Goal: Task Accomplishment & Management: Manage account settings

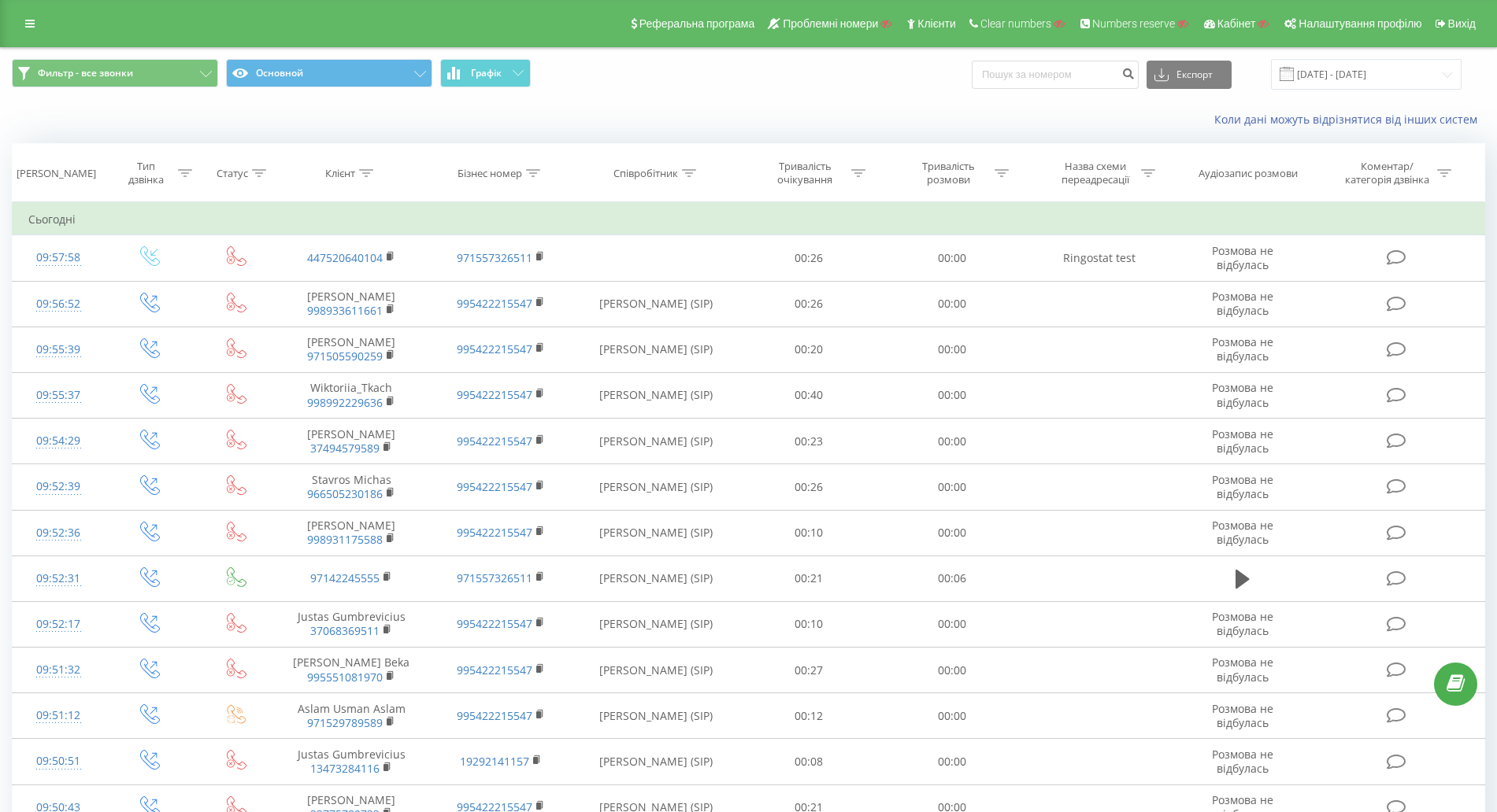
click at [601, 118] on div "Коли дані можуть відрізнятися вiд інших систем" at bounding box center [1029, 119] width 935 height 16
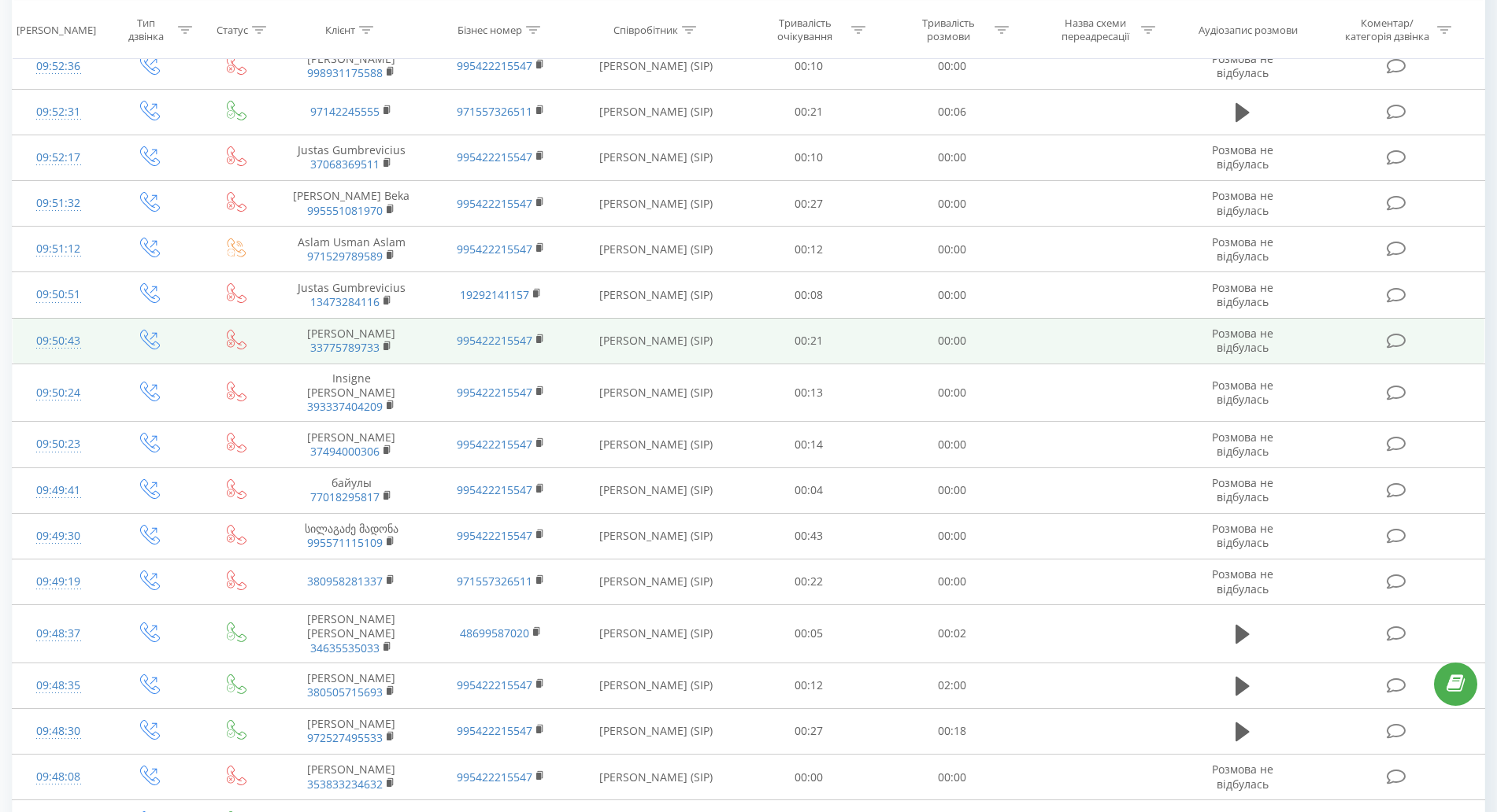
scroll to position [492, 0]
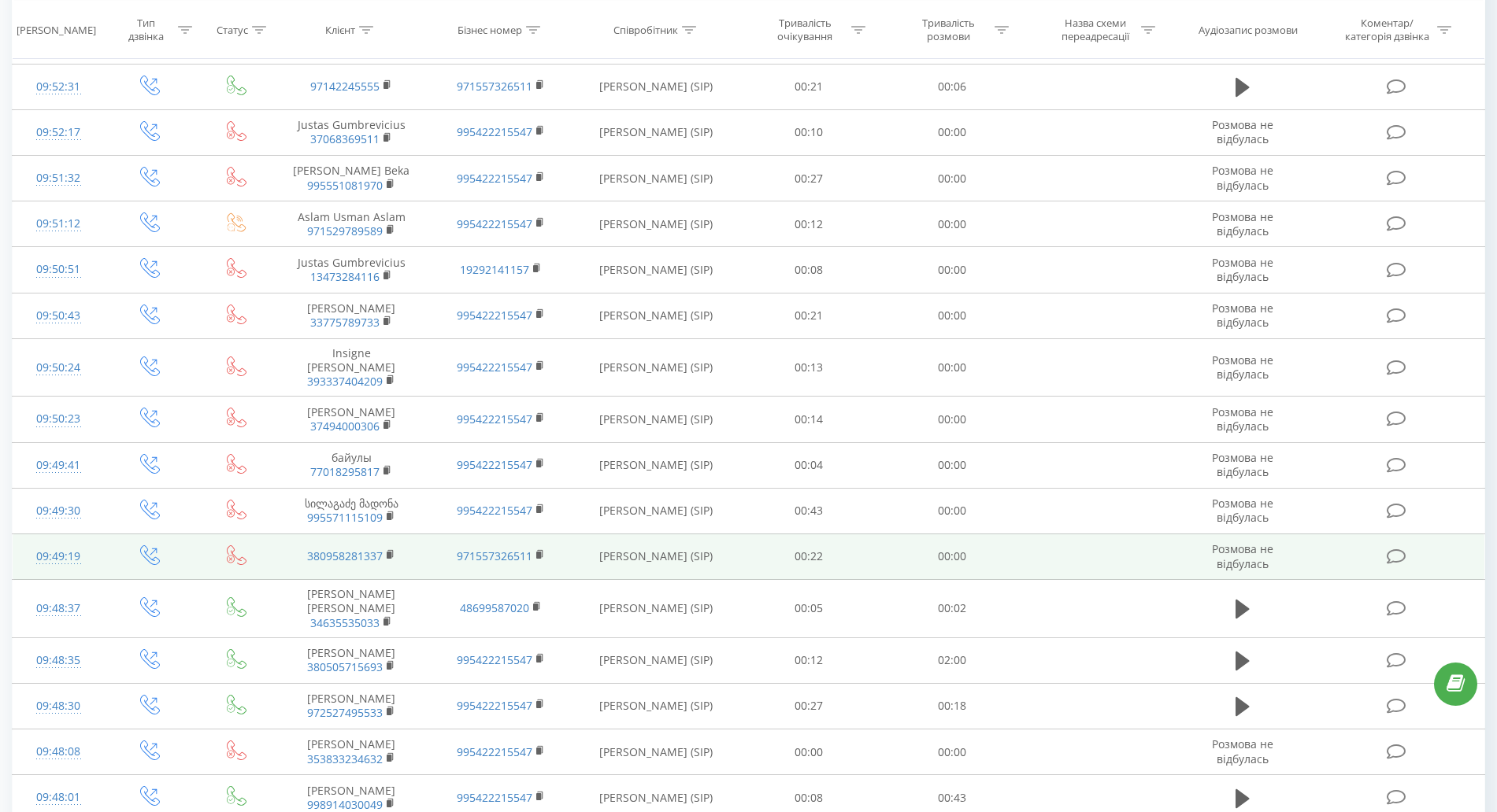
click at [53, 557] on div "09:49:19" at bounding box center [58, 556] width 60 height 30
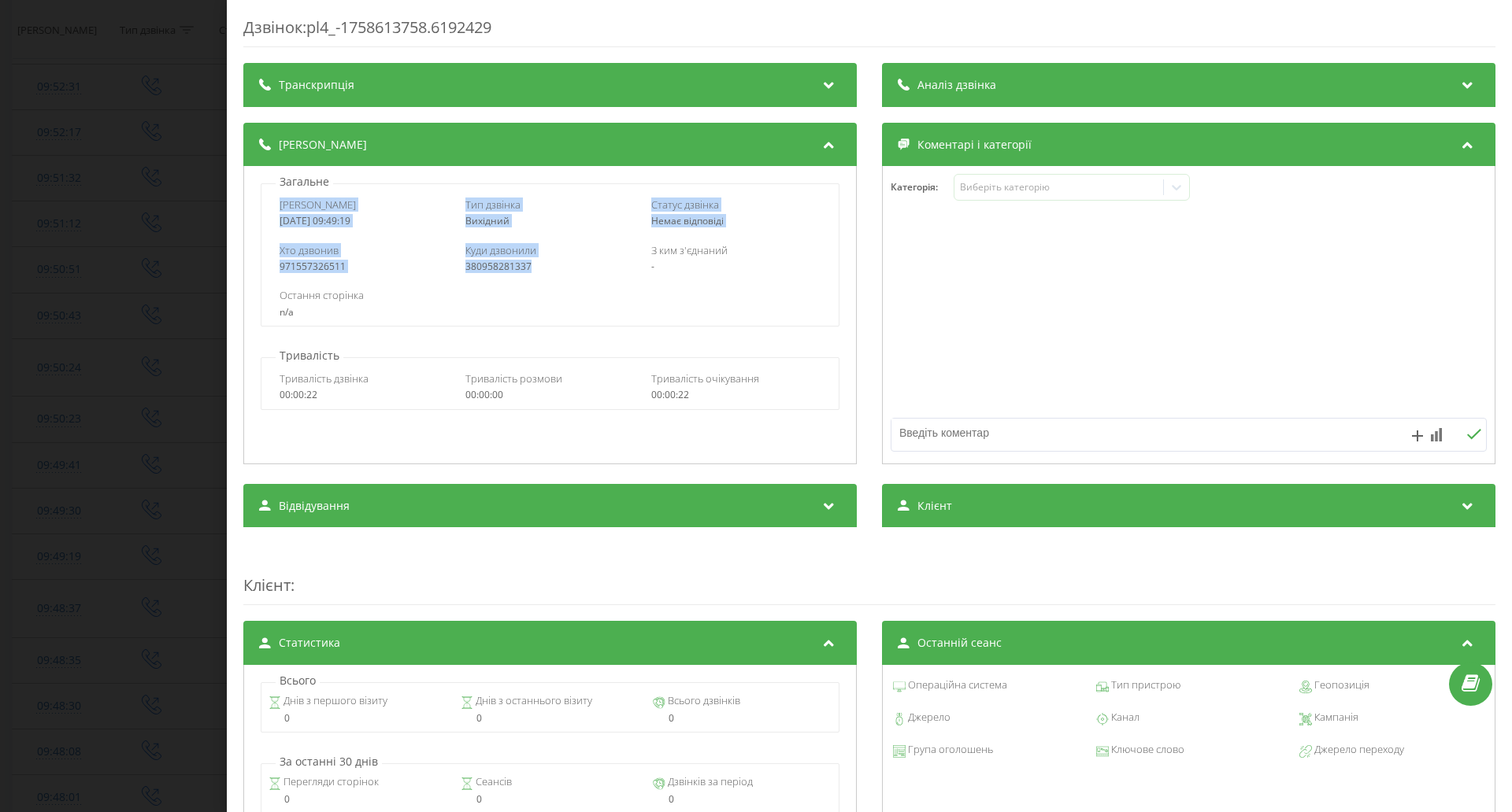
drag, startPoint x: 276, startPoint y: 201, endPoint x: 545, endPoint y: 271, distance: 278.0
click at [545, 271] on div "Дата дзвінка 2025-09-23 09:49:19 Тип дзвінка Вихідний Статус дзвінка Немає відп…" at bounding box center [550, 255] width 578 height 143
copy div "Дата дзвінка 2025-09-23 09:49:19 Тип дзвінка Вихідний Статус дзвінка Немає відп…"
click at [100, 332] on div "Дзвінок : pl4_-1758613758.6192429 Транскрипція Для AI-аналізу майбутніх дзвінкі…" at bounding box center [756, 406] width 1512 height 812
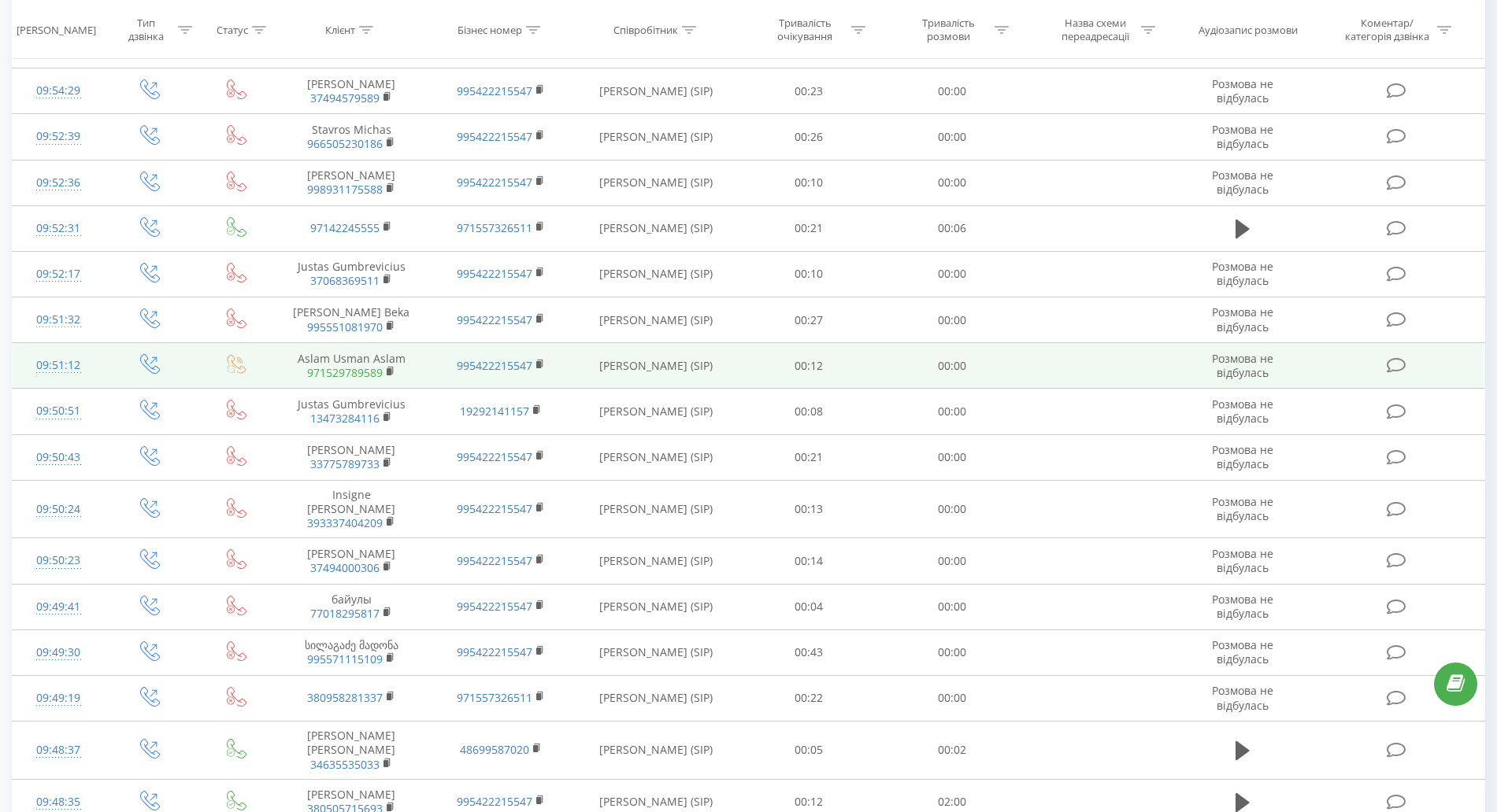
scroll to position [295, 0]
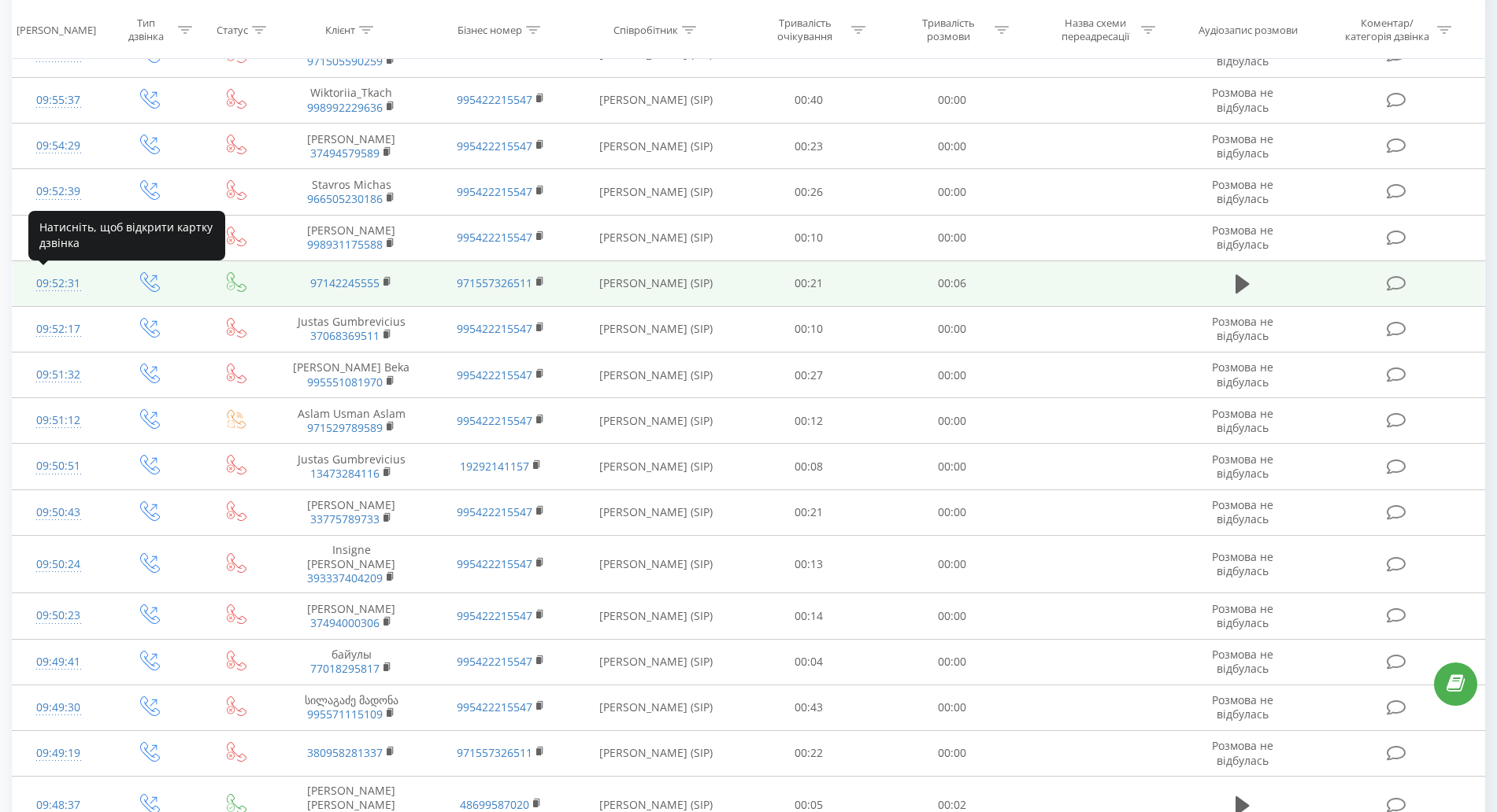
click at [53, 281] on div "09:52:31" at bounding box center [58, 283] width 60 height 30
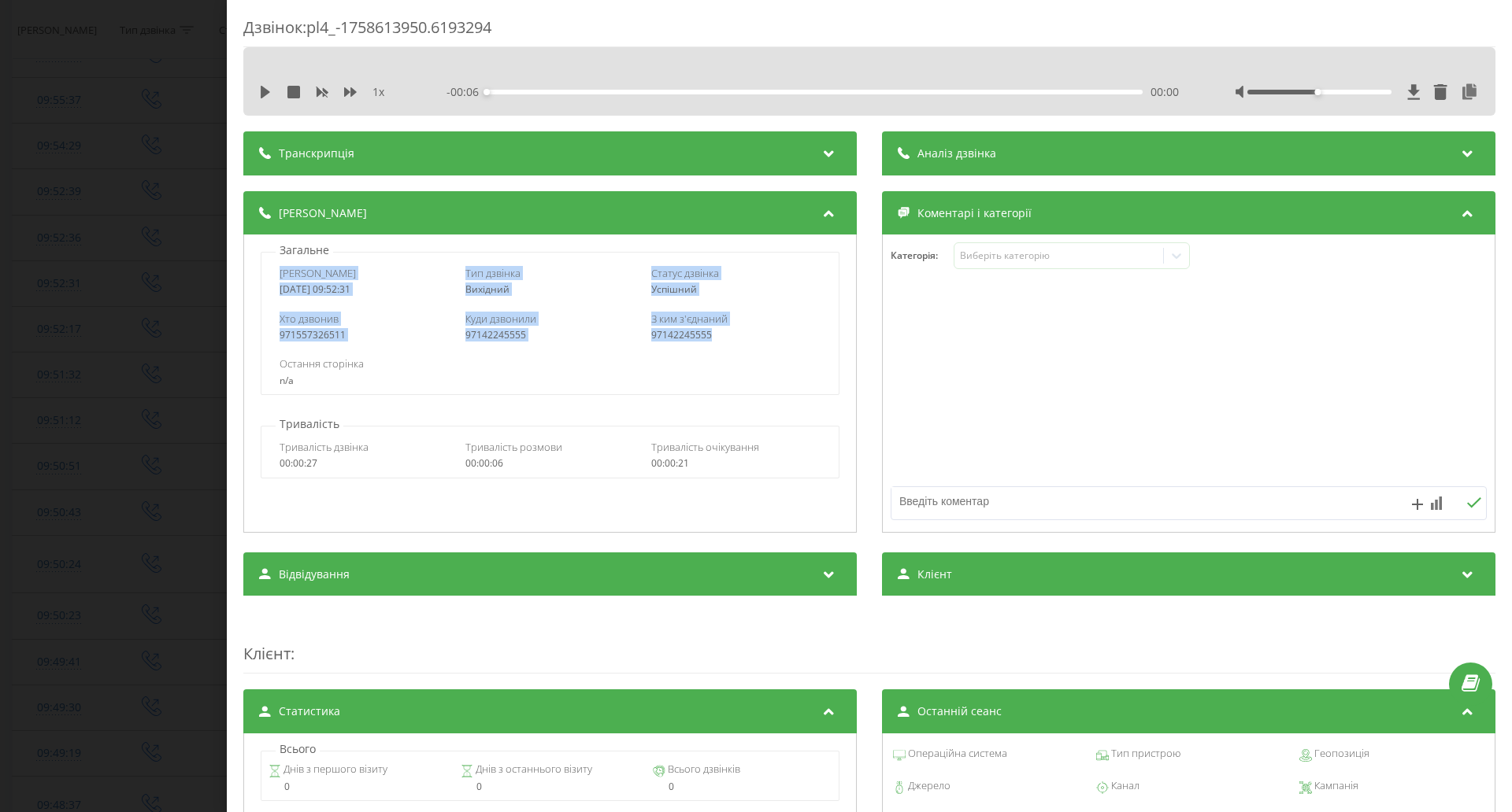
drag, startPoint x: 295, startPoint y: 277, endPoint x: 729, endPoint y: 292, distance: 434.3
click at [748, 327] on div "Дата дзвінка 2025-09-23 09:52:31 Тип дзвінка Вихідний Статус дзвінка Успішний Х…" at bounding box center [550, 323] width 578 height 143
copy div "Дата дзвінка 2025-09-23 09:52:31 Тип дзвінка Вихідний Статус дзвінка Успішний Х…"
click at [197, 374] on div "Дзвінок : pl4_-1758613950.6193294 1 x - 00:06 00:00 00:00 Транскрипція Для AI-а…" at bounding box center [756, 406] width 1512 height 812
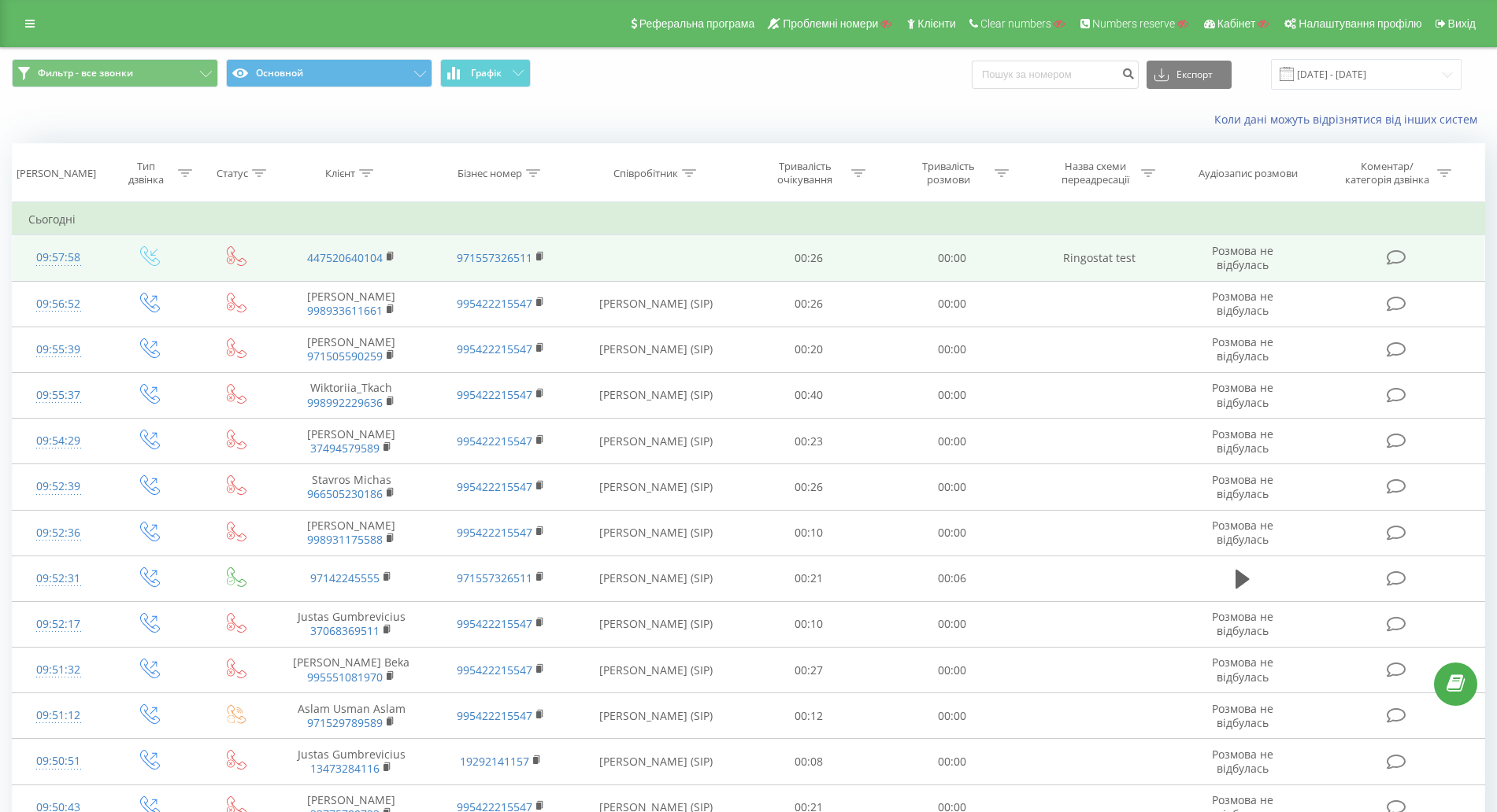
click at [49, 260] on div "09:57:58" at bounding box center [58, 258] width 60 height 30
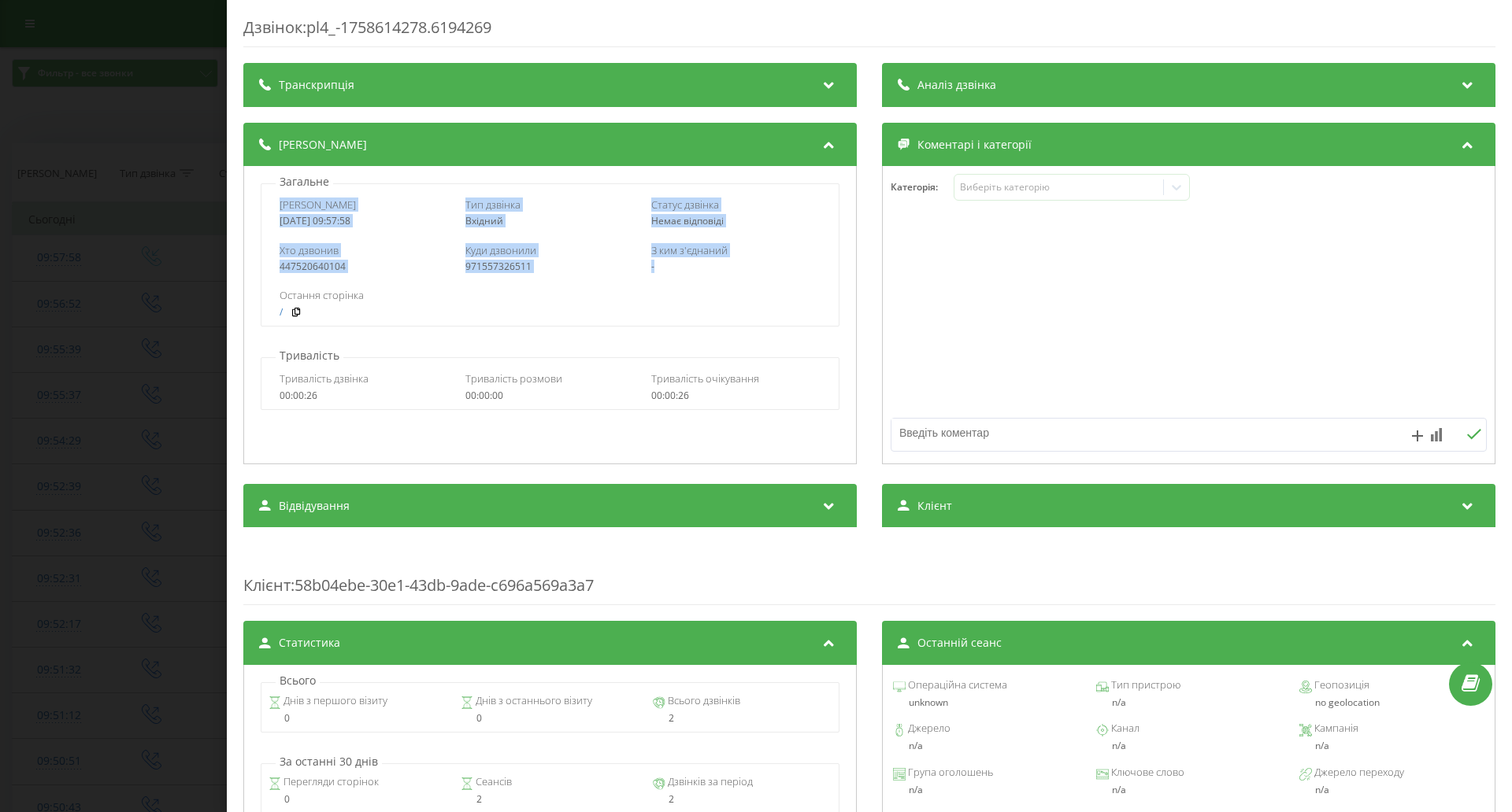
drag, startPoint x: 294, startPoint y: 210, endPoint x: 700, endPoint y: 266, distance: 409.8
click at [700, 266] on div "Дата дзвінка 2025-09-23 09:57:58 Тип дзвінка Вхідний Статус дзвінка Немає відпо…" at bounding box center [550, 255] width 578 height 143
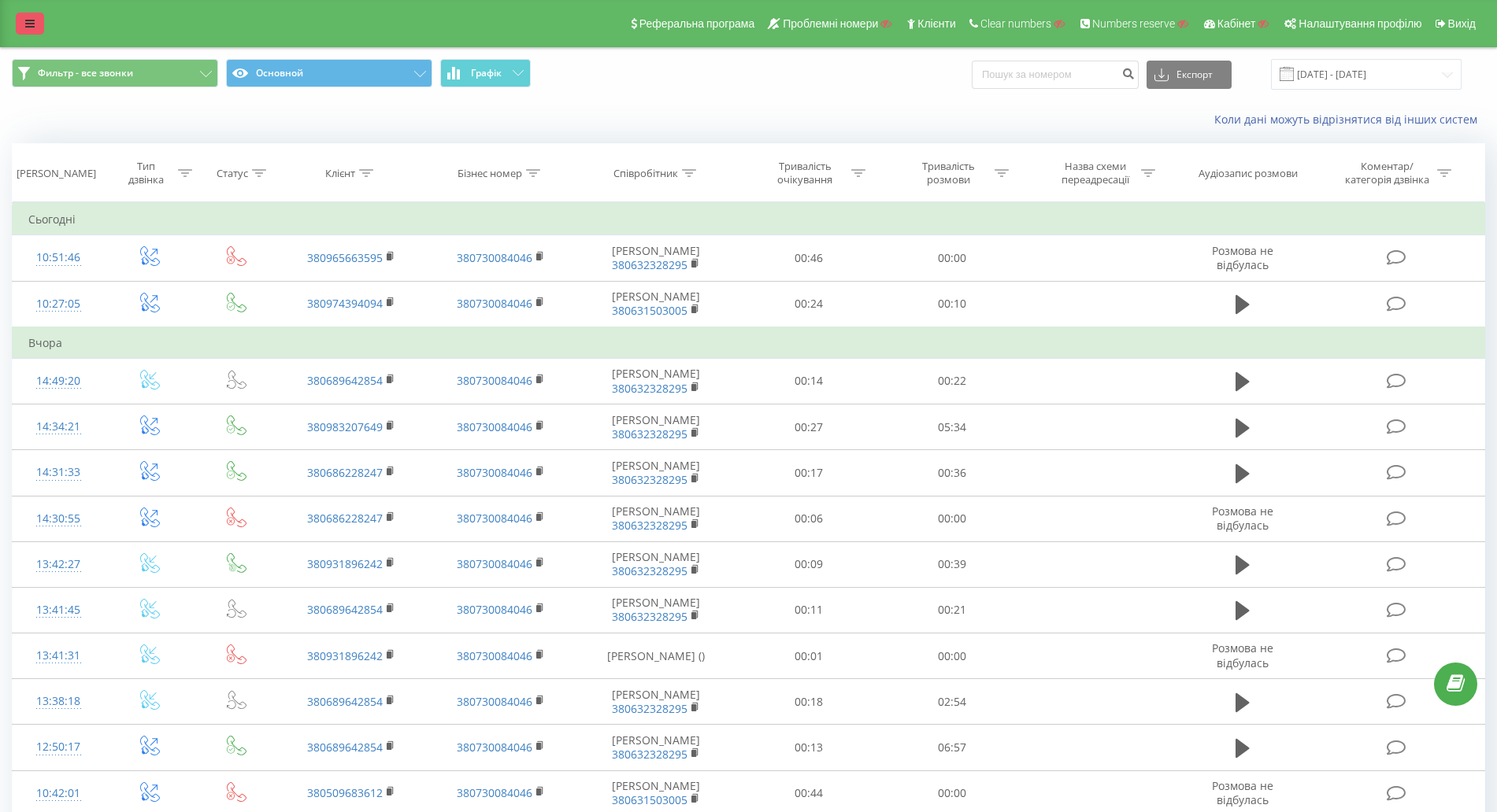
click at [22, 24] on link at bounding box center [30, 23] width 28 height 22
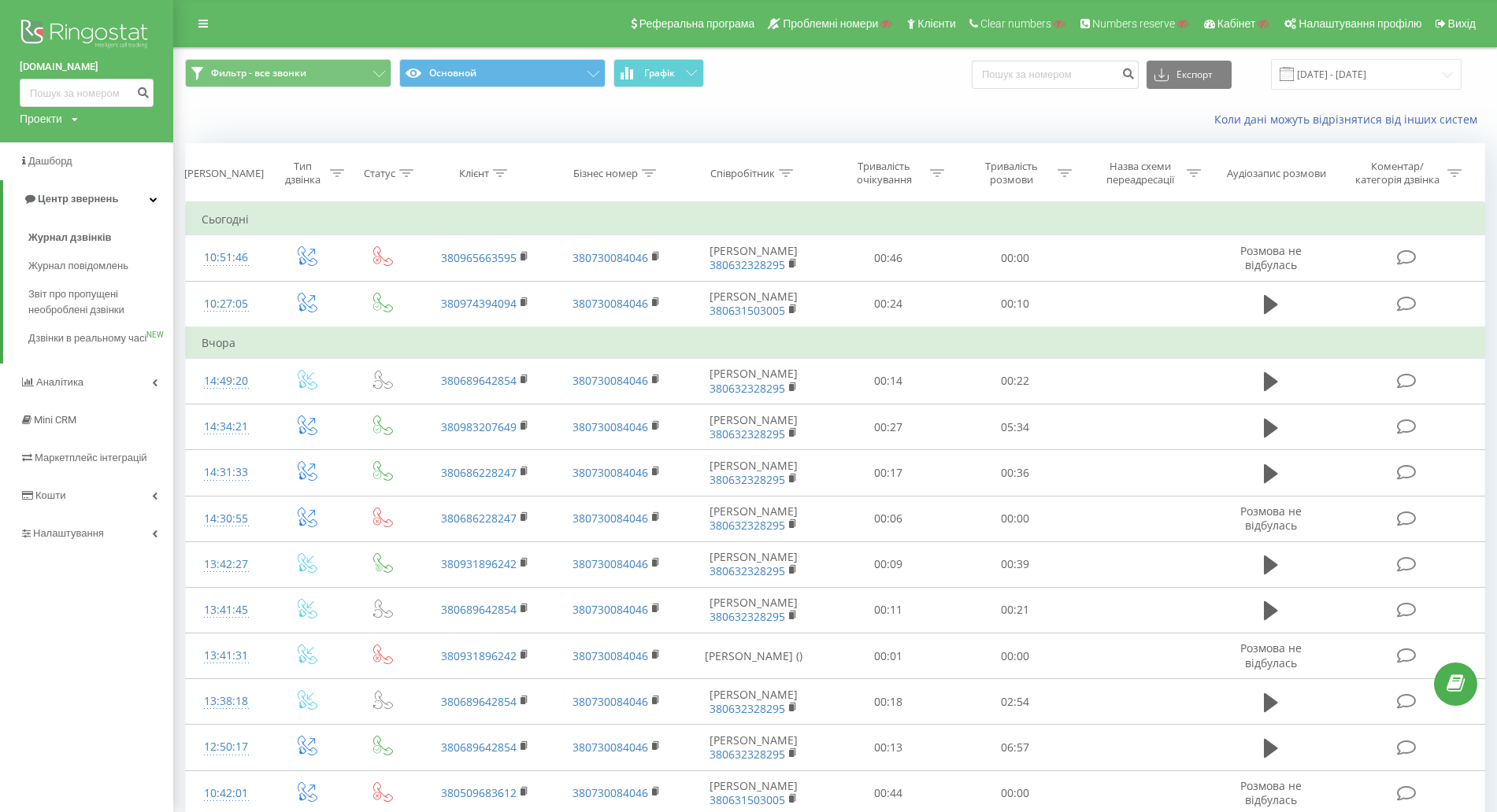
drag, startPoint x: 49, startPoint y: 129, endPoint x: 49, endPoint y: 137, distance: 8.0
click at [49, 129] on div "zoria.vn.ua Проекти Пошук" at bounding box center [86, 71] width 173 height 142
click at [61, 120] on div "Проекти" at bounding box center [41, 118] width 43 height 16
click at [64, 153] on input "text" at bounding box center [64, 143] width 79 height 23
type input "ringostat"
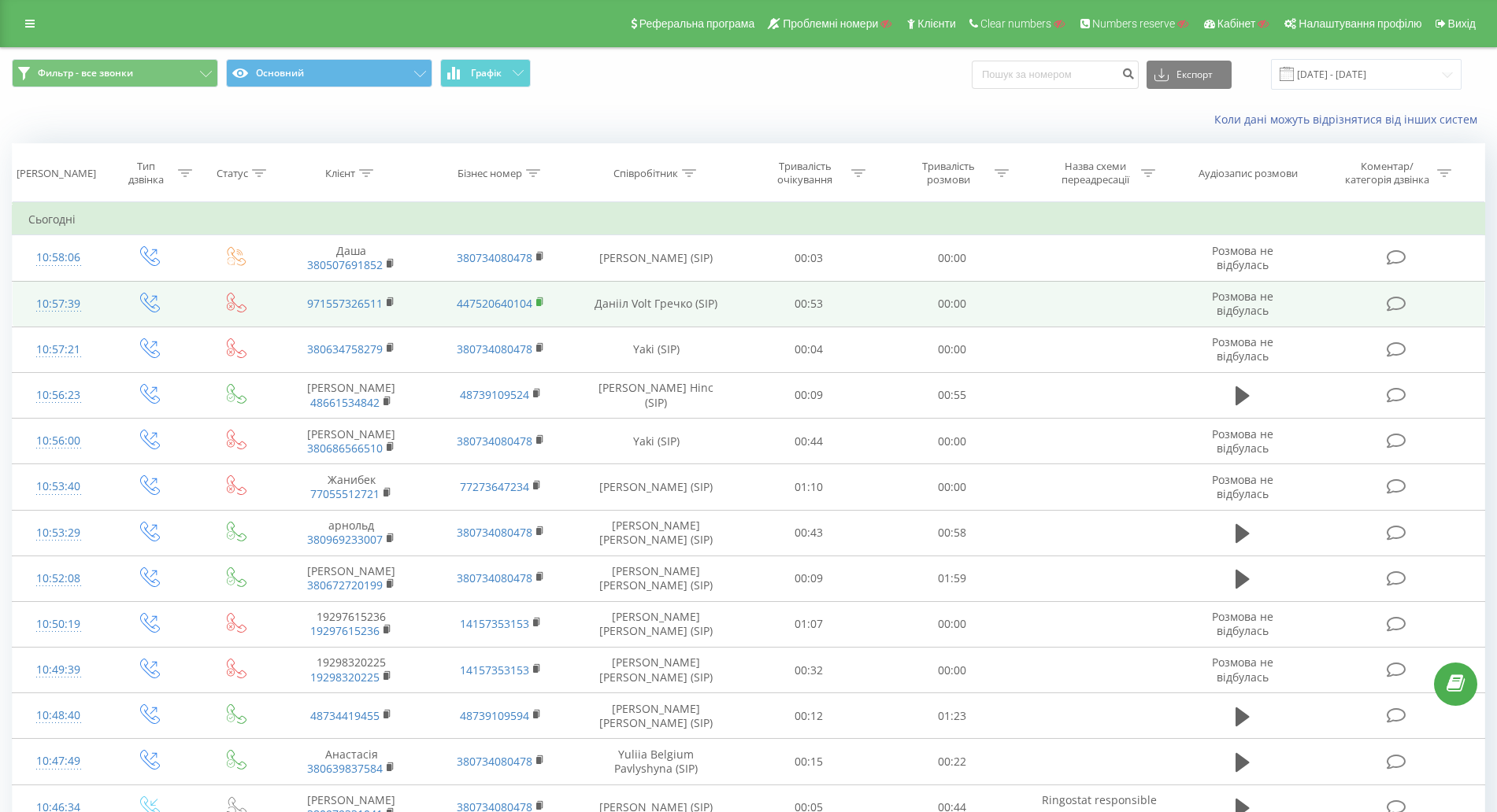
click at [539, 301] on rect at bounding box center [539, 302] width 5 height 7
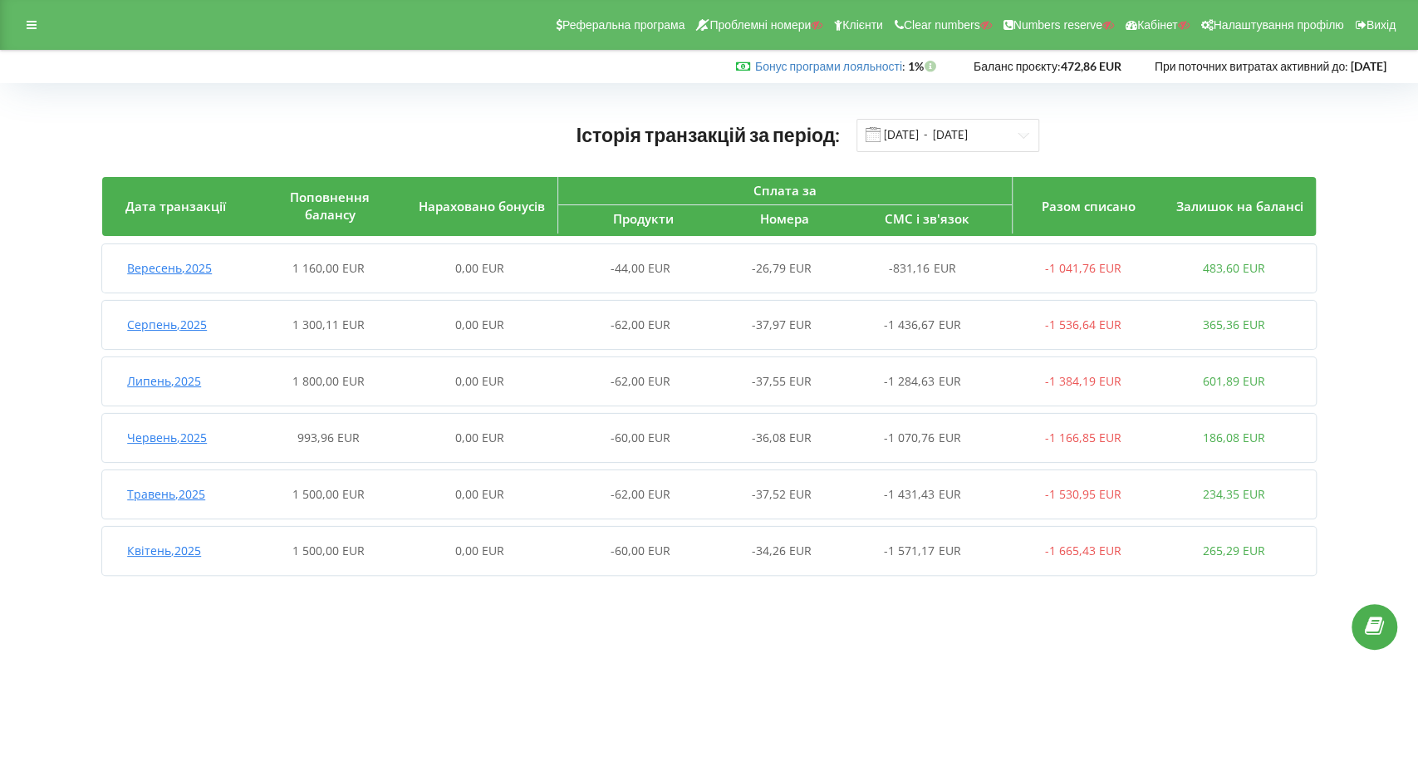
click at [336, 276] on div "Вересень , 2025 1 160,00 EUR 0,00 EUR -44,00 EUR -26,79 EUR -831,16 EUR -1 041,…" at bounding box center [705, 268] width 1207 height 40
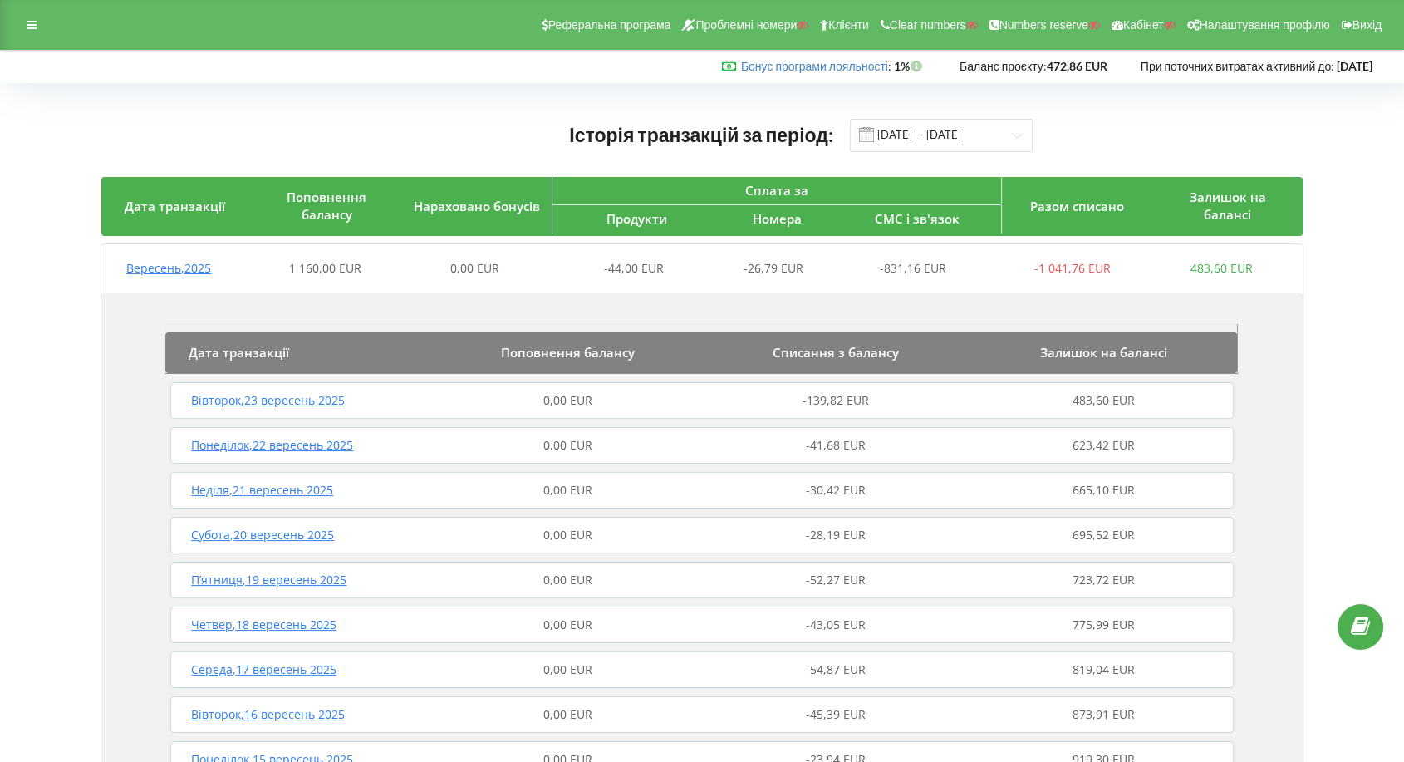
click at [515, 400] on div "0,00 EUR" at bounding box center [567, 400] width 267 height 17
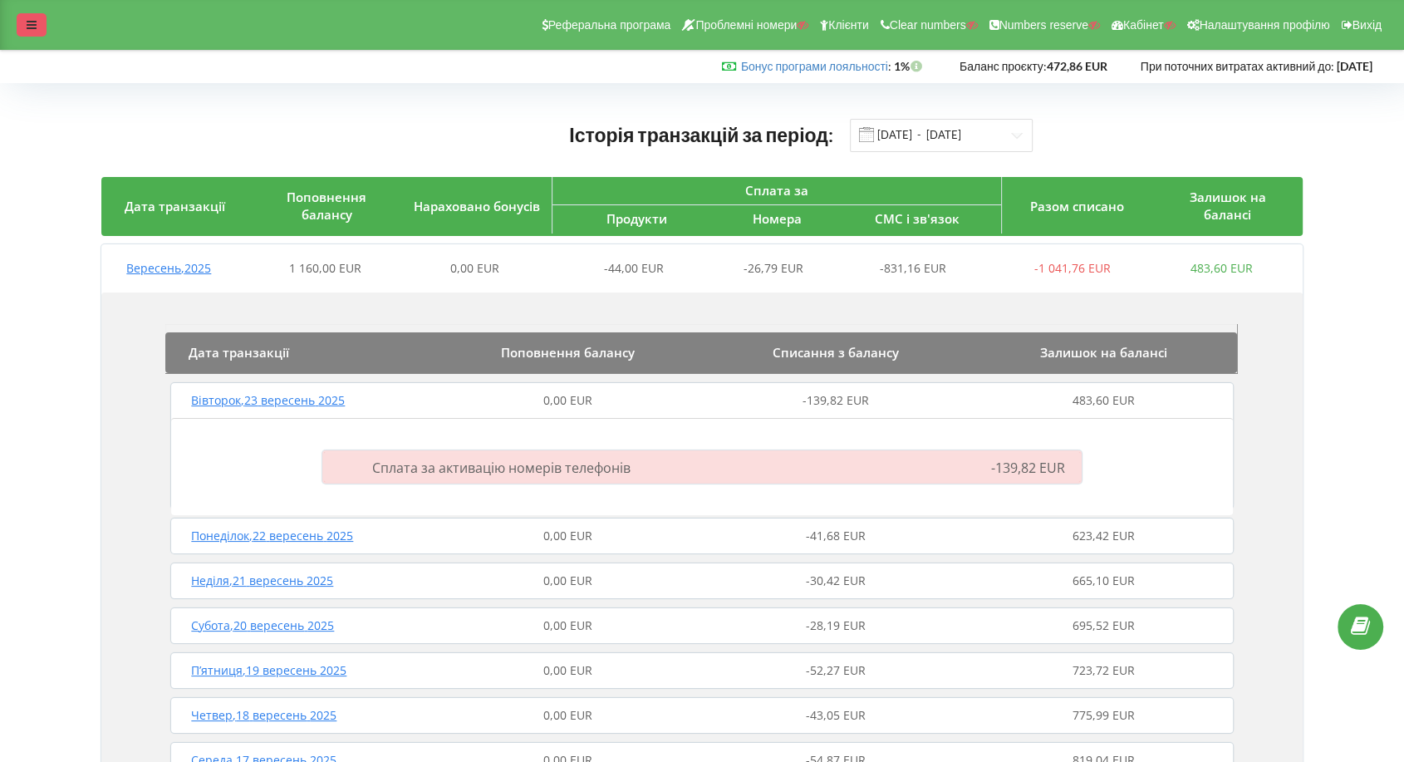
click at [29, 17] on div at bounding box center [32, 24] width 30 height 23
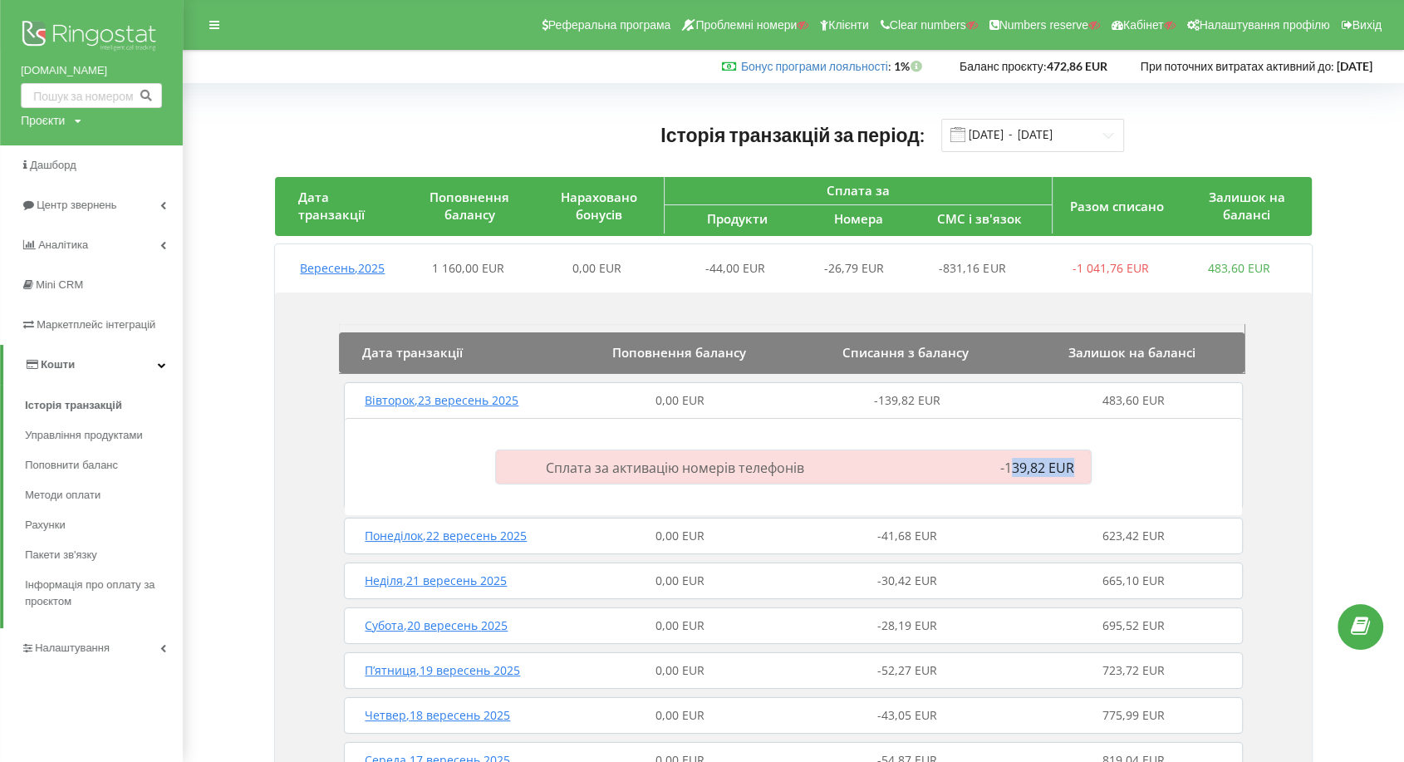
drag, startPoint x: 1078, startPoint y: 469, endPoint x: 1008, endPoint y: 468, distance: 70.6
click at [1008, 468] on div "-139,82 EUR" at bounding box center [1005, 467] width 192 height 18
copy span "39,82 EUR"
click at [1078, 469] on div "-139,82 EUR" at bounding box center [1005, 467] width 192 height 18
copy span "139,82 EUR"
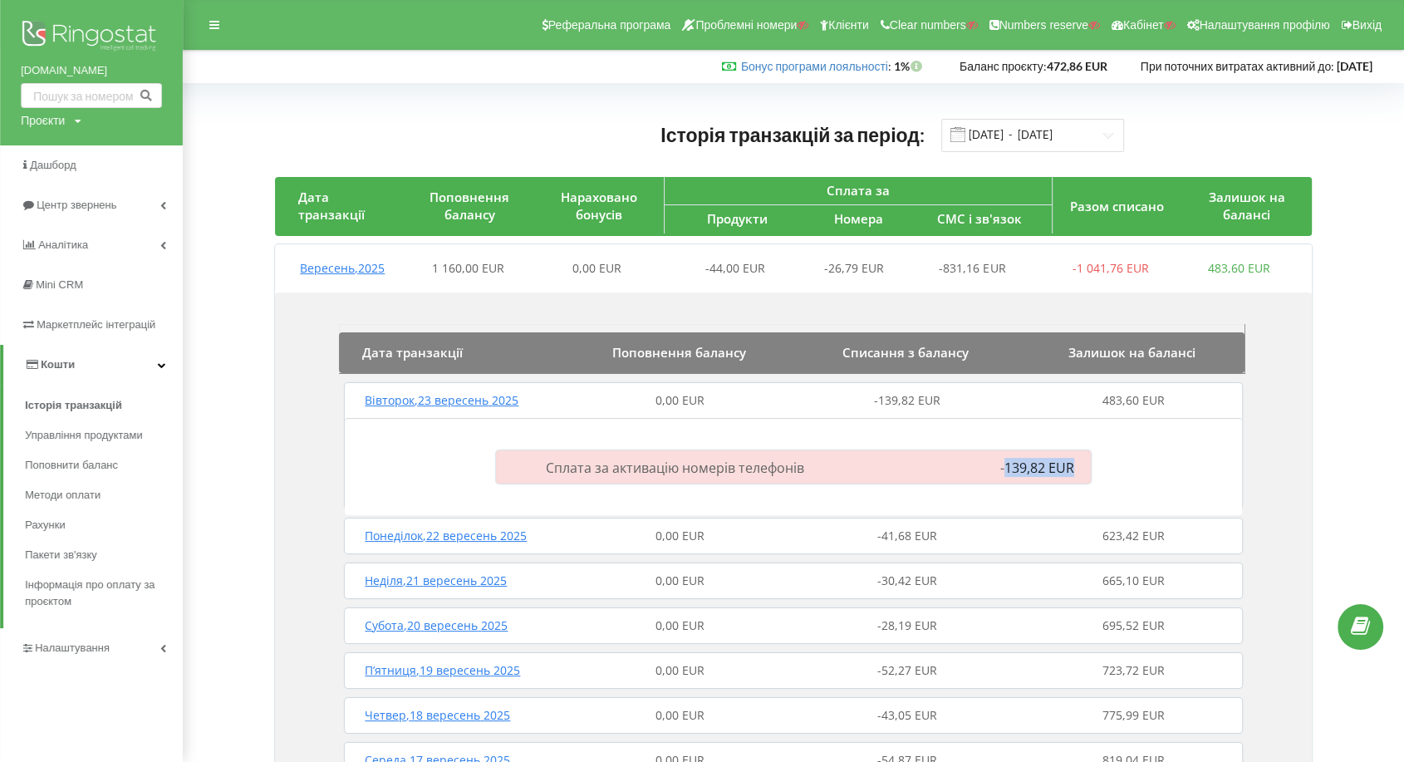
drag, startPoint x: 1082, startPoint y: 465, endPoint x: 838, endPoint y: 233, distance: 337.2
click at [1003, 463] on div "-139,82 EUR" at bounding box center [1005, 467] width 192 height 18
